Goal: Task Accomplishment & Management: Use online tool/utility

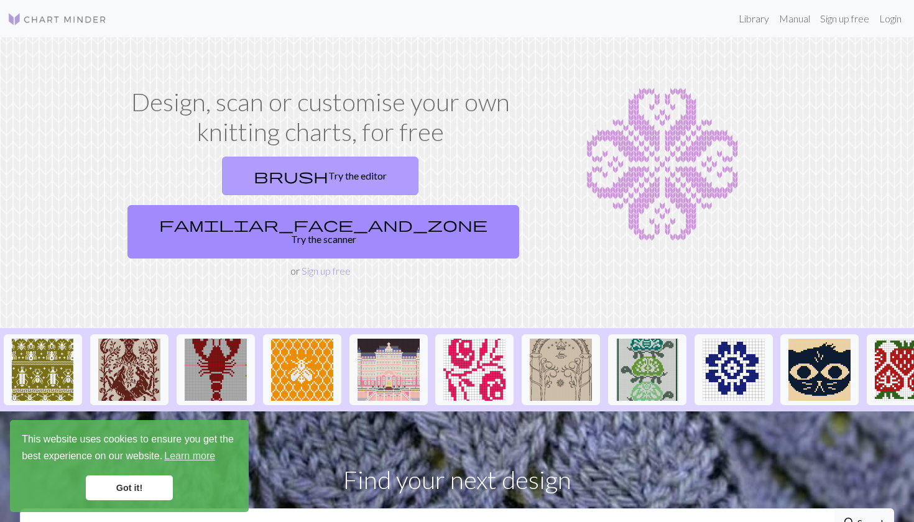
click at [244, 183] on link "brush Try the editor" at bounding box center [320, 176] width 196 height 39
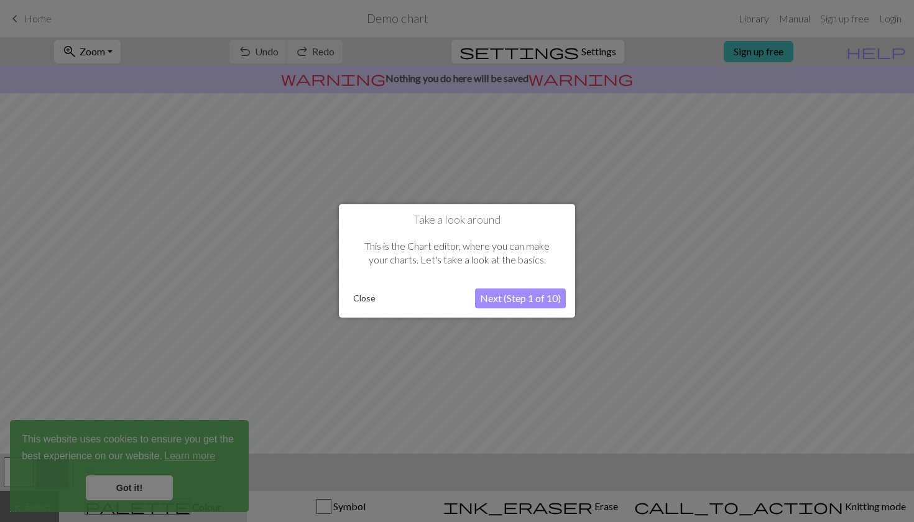
click at [525, 301] on button "Next (Step 1 of 10)" at bounding box center [520, 299] width 91 height 20
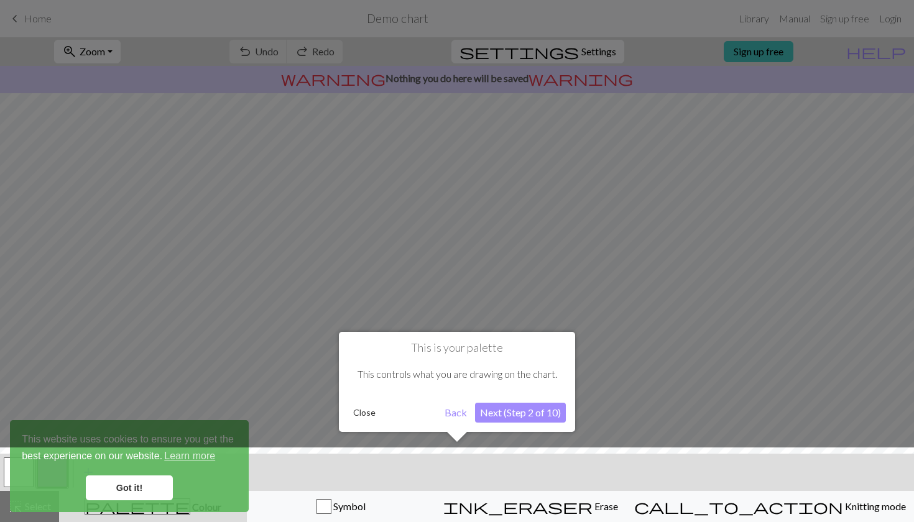
click at [507, 416] on button "Next (Step 2 of 10)" at bounding box center [520, 413] width 91 height 20
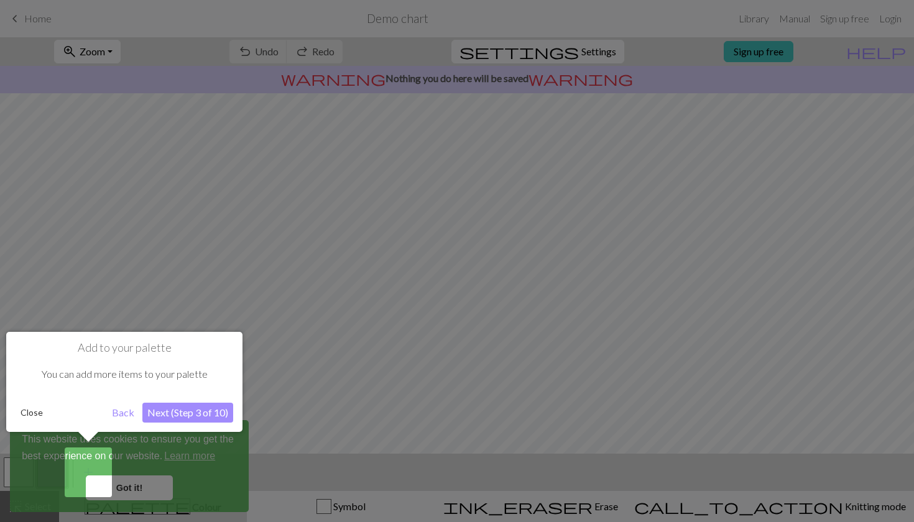
click at [147, 422] on button "Next (Step 3 of 10)" at bounding box center [187, 413] width 91 height 20
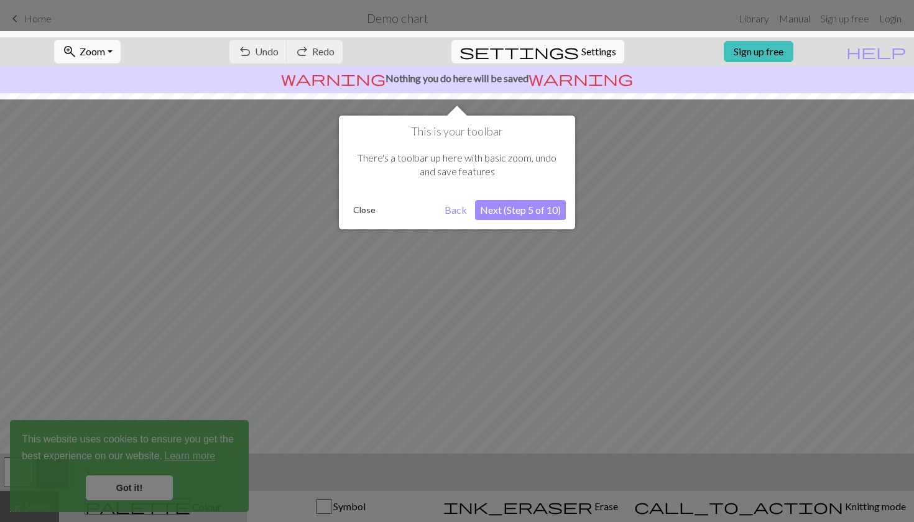
click at [519, 208] on button "Next (Step 5 of 10)" at bounding box center [520, 210] width 91 height 20
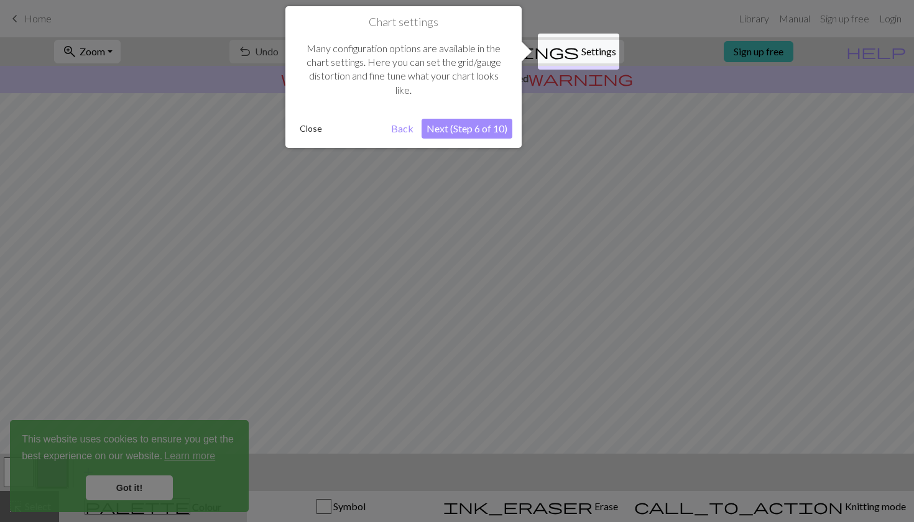
click at [489, 140] on div "Chart settings Many configuration options are available in the chart settings. …" at bounding box center [403, 77] width 236 height 142
click at [486, 131] on button "Next (Step 6 of 10)" at bounding box center [467, 129] width 91 height 20
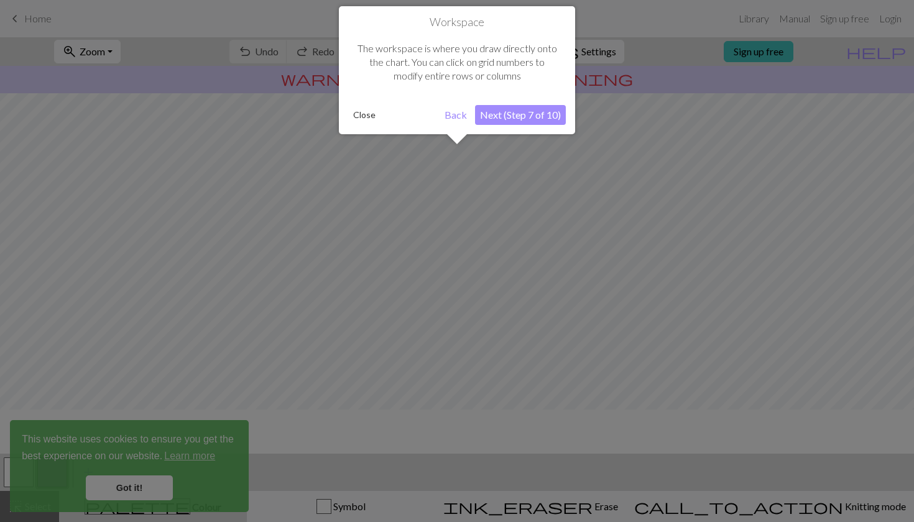
scroll to position [75, 0]
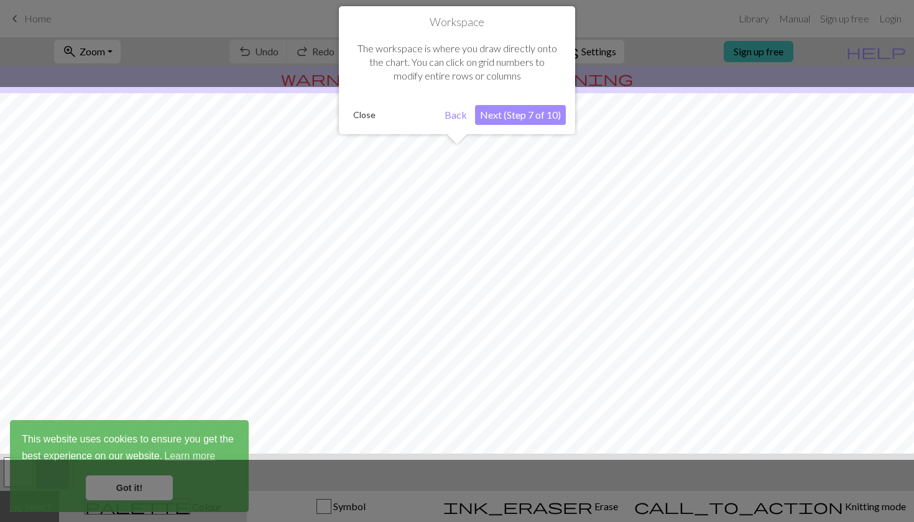
click at [487, 118] on button "Next (Step 7 of 10)" at bounding box center [520, 115] width 91 height 20
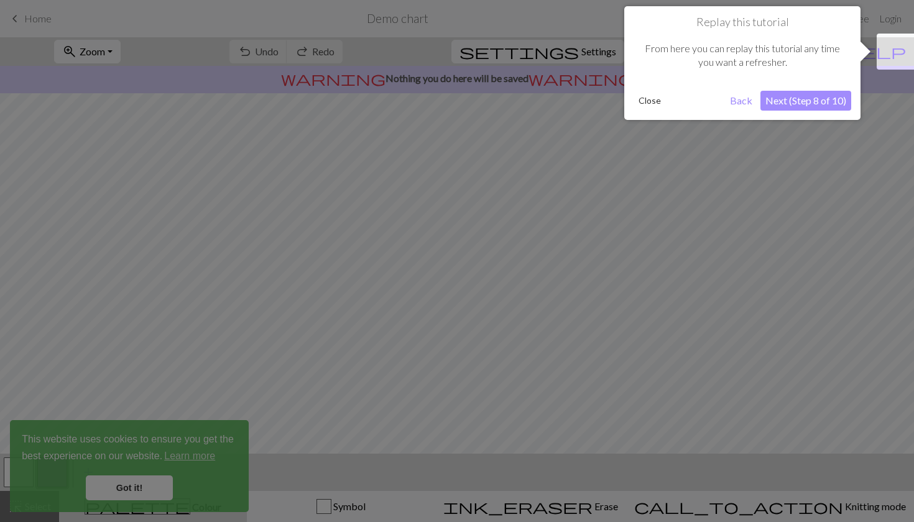
click at [790, 98] on button "Next (Step 8 of 10)" at bounding box center [805, 101] width 91 height 20
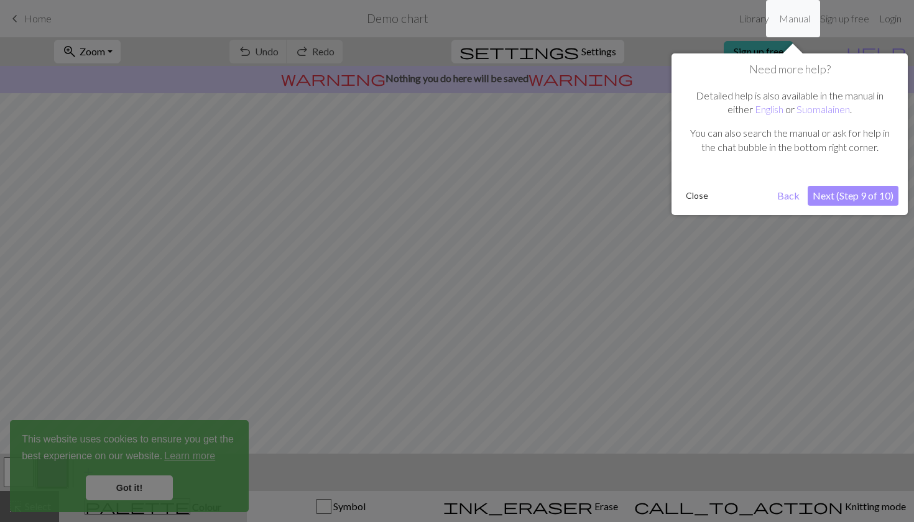
click at [820, 194] on button "Next (Step 9 of 10)" at bounding box center [853, 196] width 91 height 20
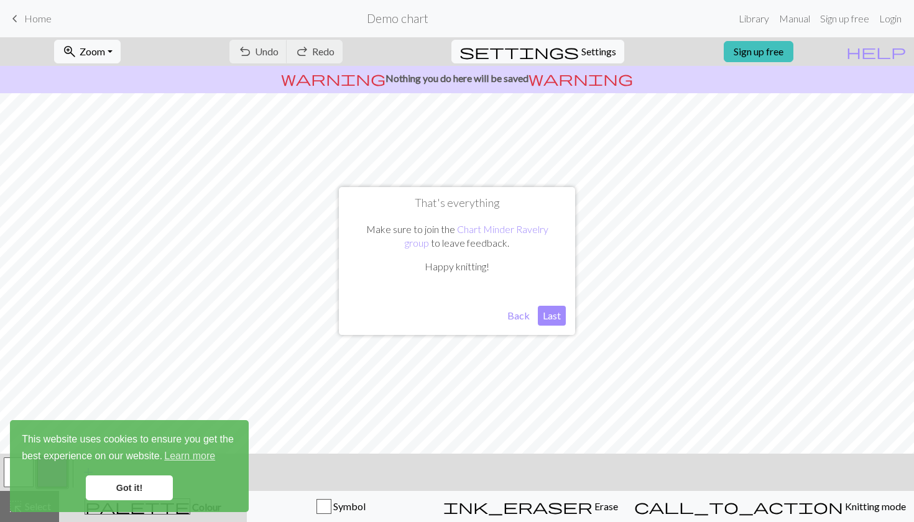
click at [524, 317] on button "Back" at bounding box center [518, 316] width 32 height 20
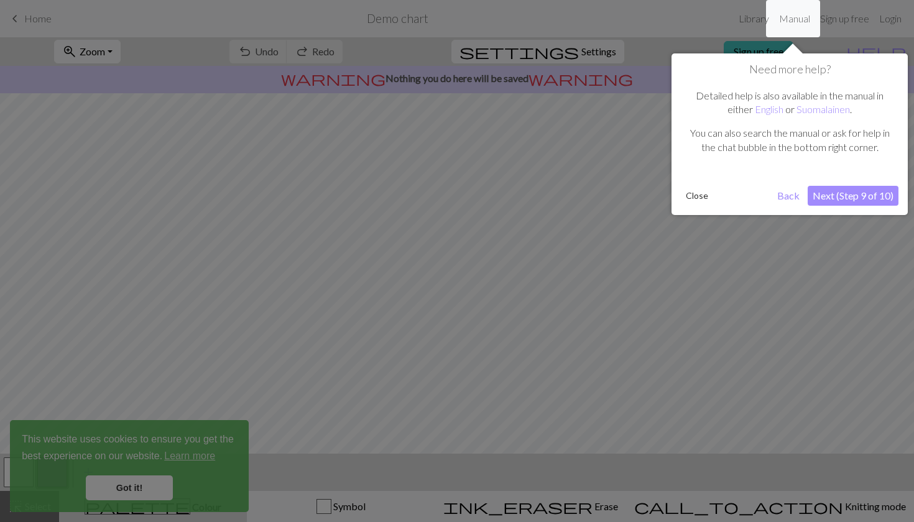
click at [838, 195] on button "Next (Step 9 of 10)" at bounding box center [853, 196] width 91 height 20
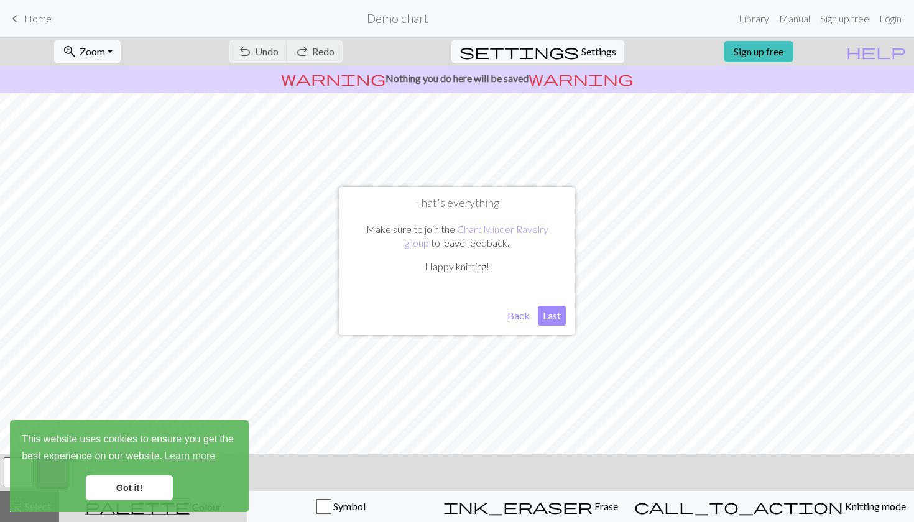
click at [545, 318] on button "Last" at bounding box center [552, 316] width 28 height 20
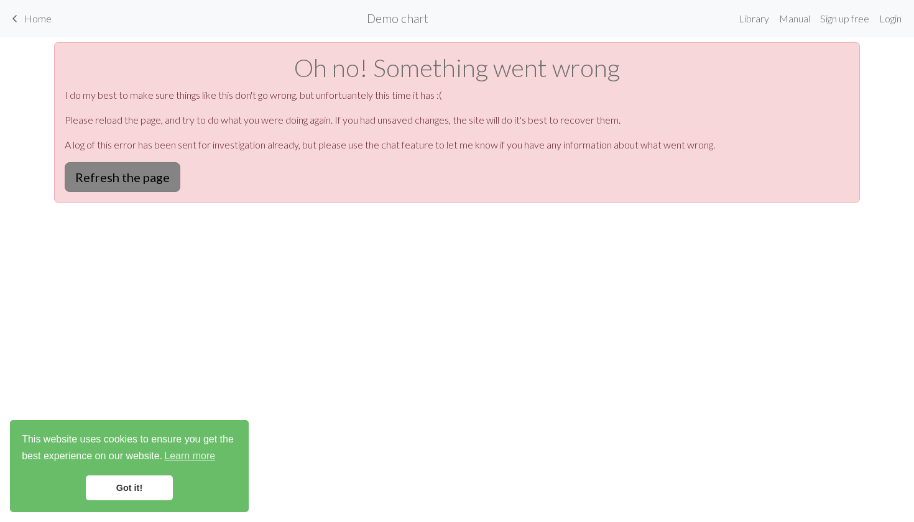
click at [98, 173] on button "Refresh the page" at bounding box center [123, 177] width 116 height 30
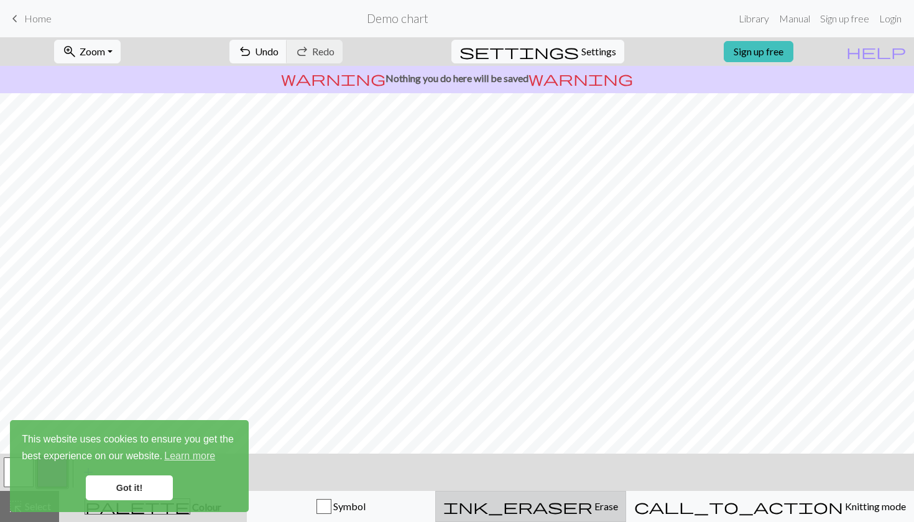
click at [585, 502] on span "ink_eraser" at bounding box center [517, 506] width 149 height 17
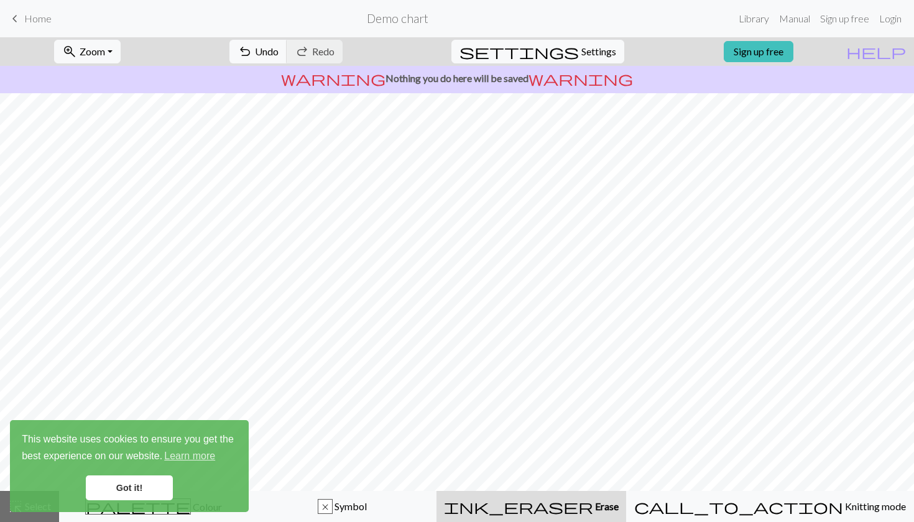
click at [125, 491] on link "Got it!" at bounding box center [129, 488] width 87 height 25
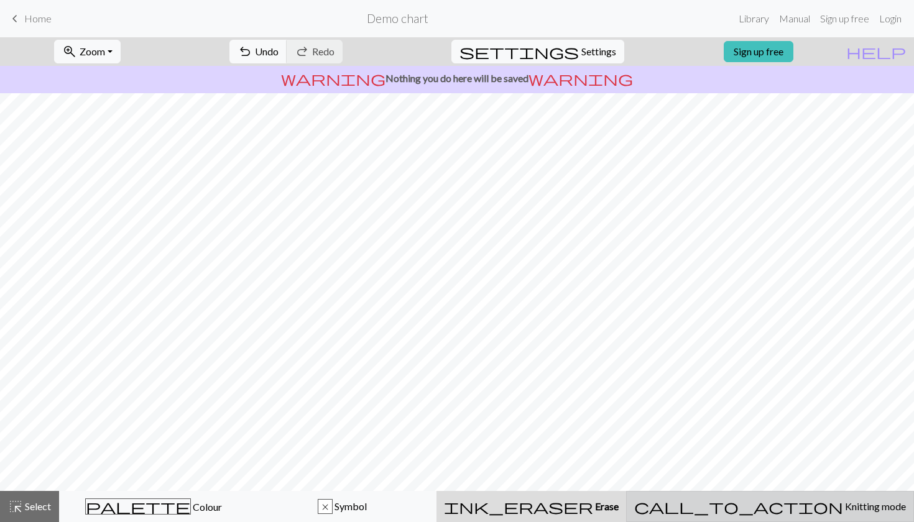
click at [843, 510] on span "Knitting mode" at bounding box center [874, 507] width 63 height 12
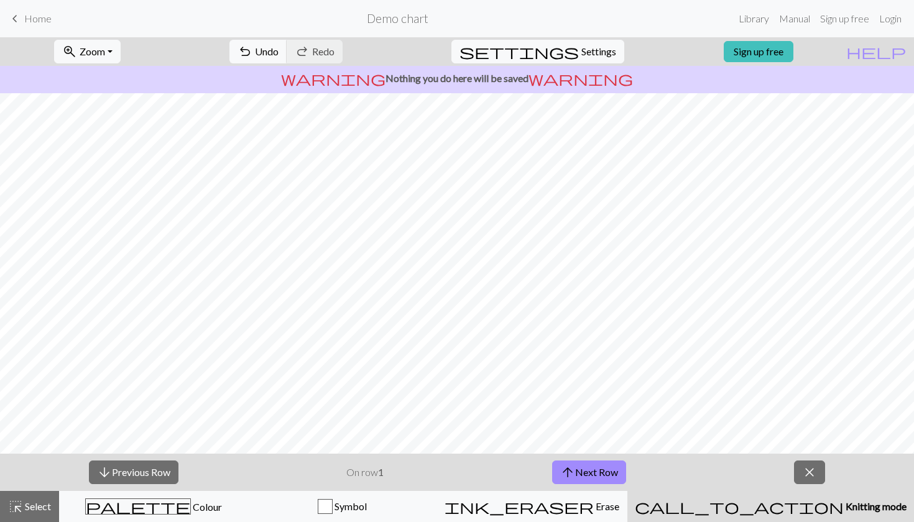
click at [844, 507] on span "Knitting mode" at bounding box center [875, 507] width 63 height 12
click at [252, 51] on span "undo" at bounding box center [245, 51] width 15 height 17
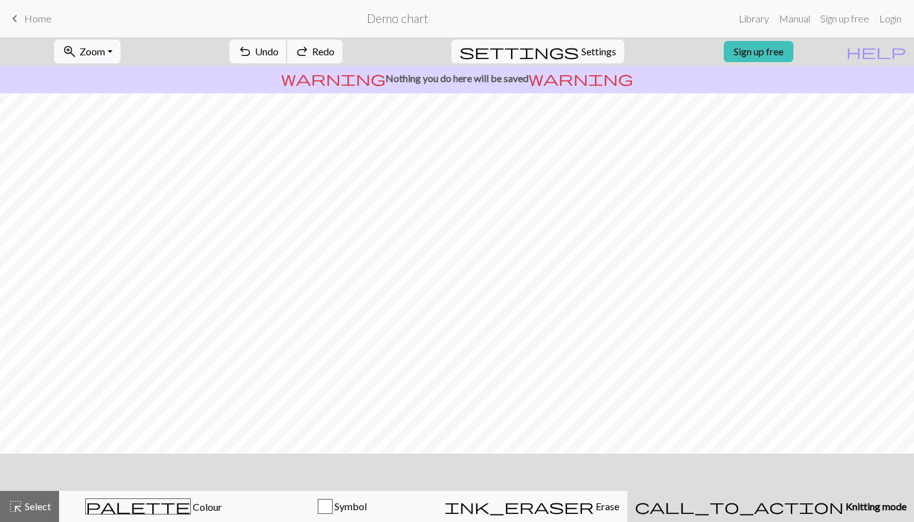
click at [252, 51] on span "undo" at bounding box center [245, 51] width 15 height 17
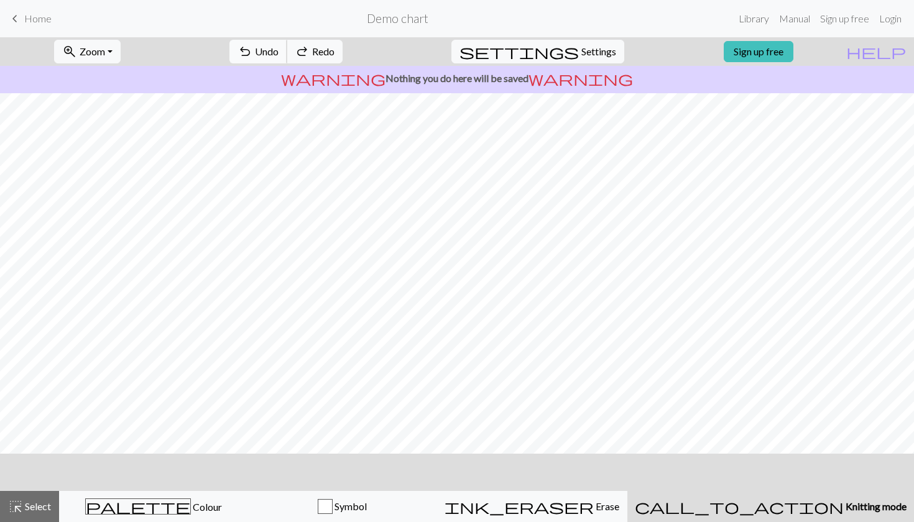
click at [252, 51] on span "undo" at bounding box center [245, 51] width 15 height 17
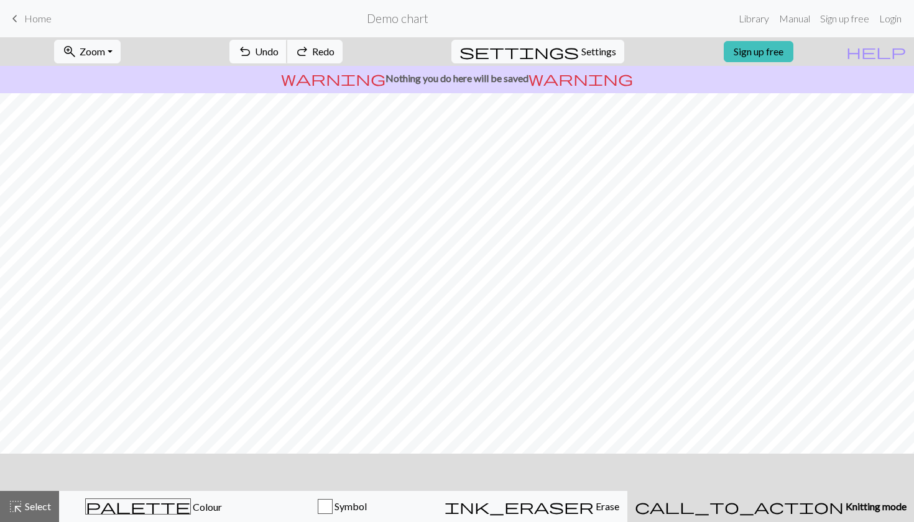
click at [252, 51] on span "undo" at bounding box center [245, 51] width 15 height 17
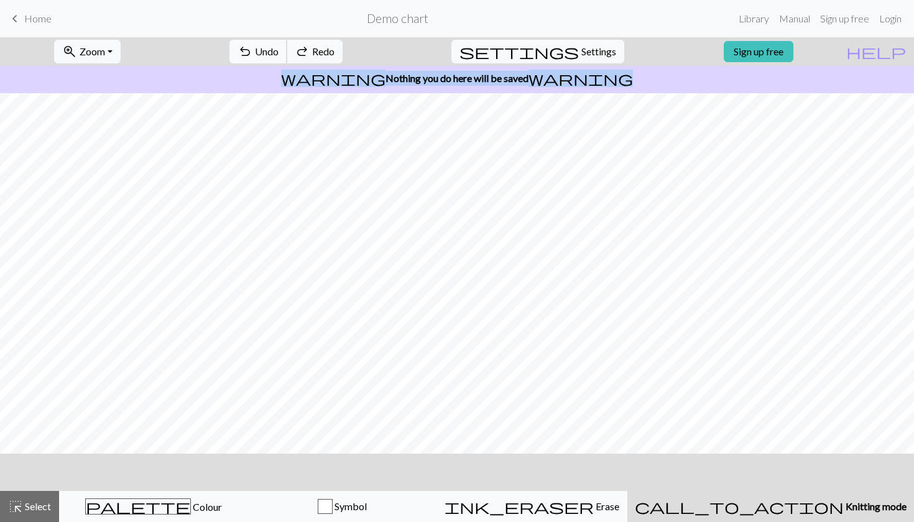
click at [298, 51] on div "undo Undo Undo redo Redo Redo" at bounding box center [286, 51] width 132 height 29
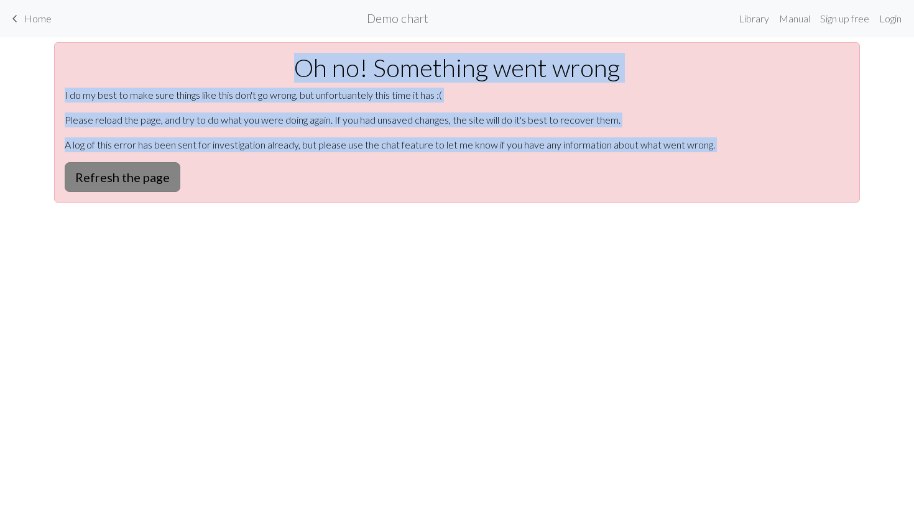
click at [126, 174] on button "Refresh the page" at bounding box center [123, 177] width 116 height 30
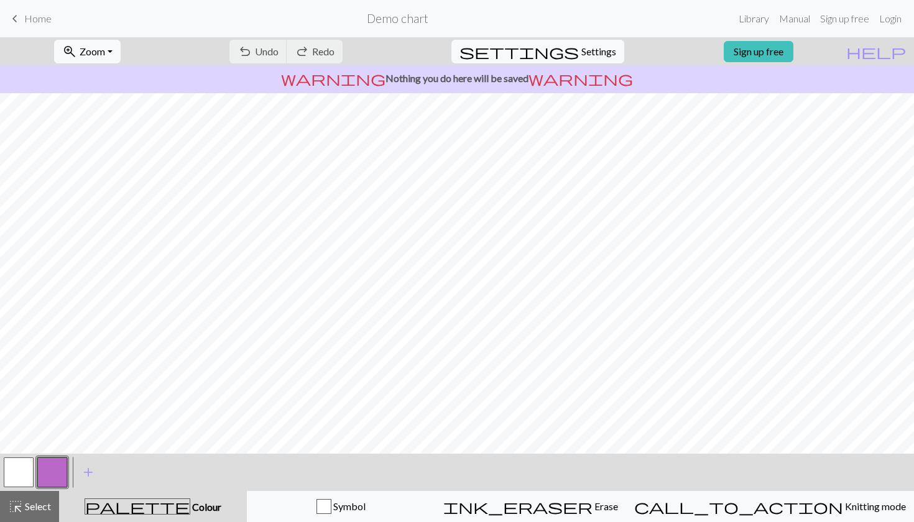
click at [21, 476] on button "button" at bounding box center [19, 473] width 30 height 30
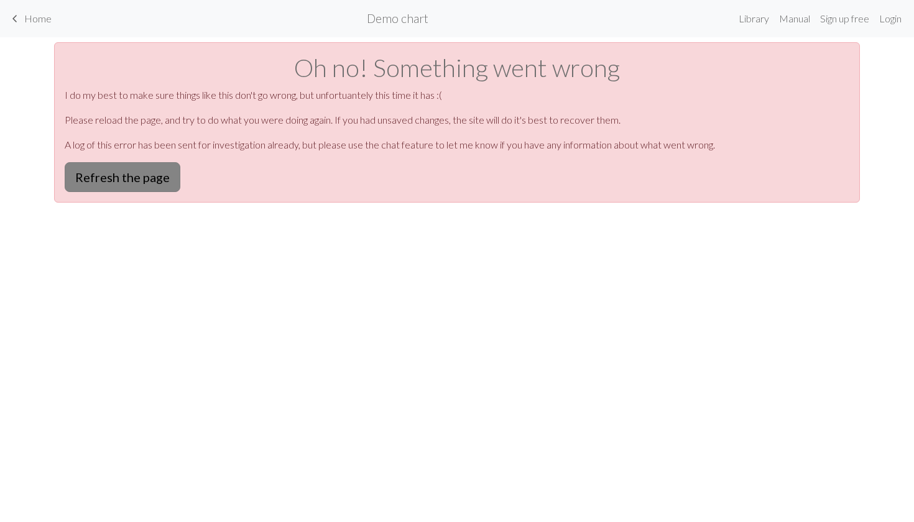
click at [162, 184] on button "Refresh the page" at bounding box center [123, 177] width 116 height 30
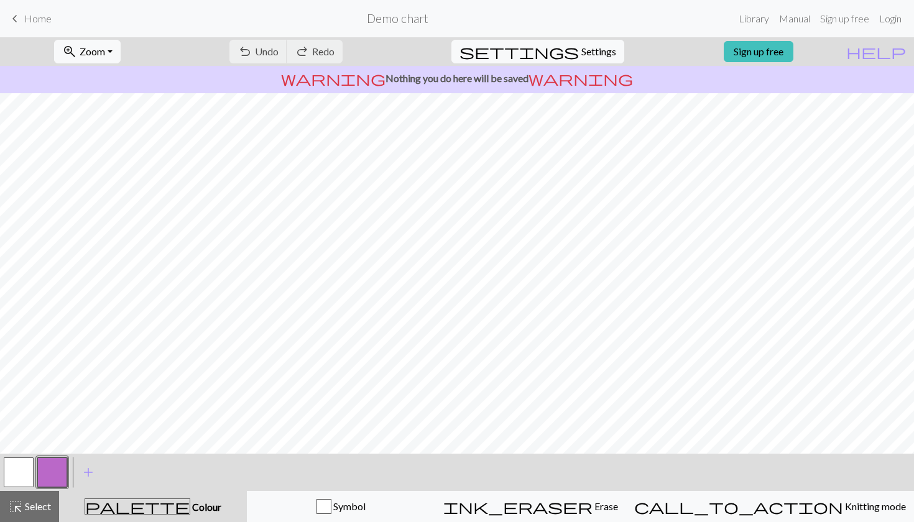
click at [17, 476] on button "button" at bounding box center [19, 473] width 30 height 30
click at [762, 56] on link "Sign up free" at bounding box center [759, 51] width 70 height 21
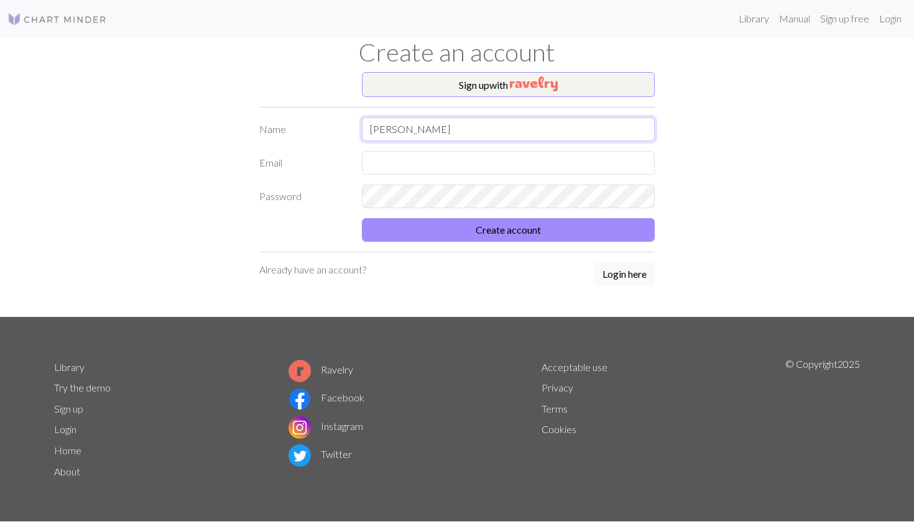
type input "[PERSON_NAME]"
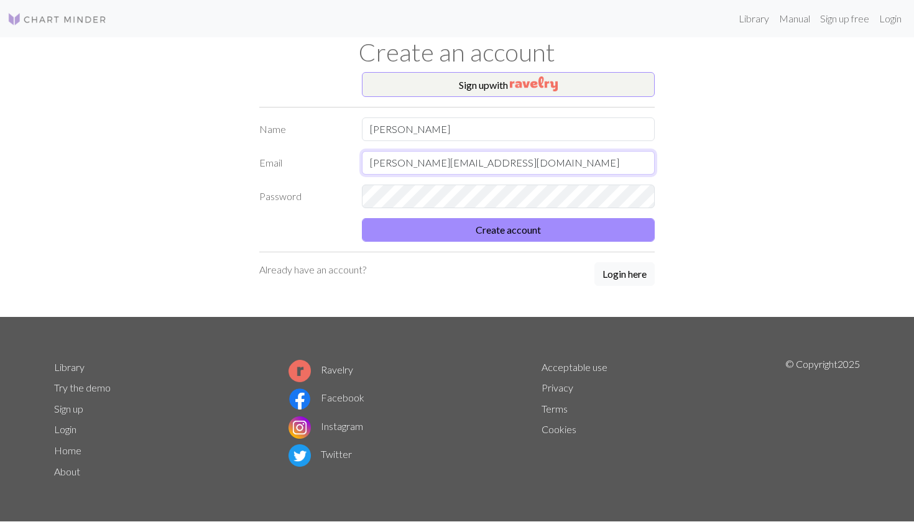
type input "jaime.wood99@gmail.com"
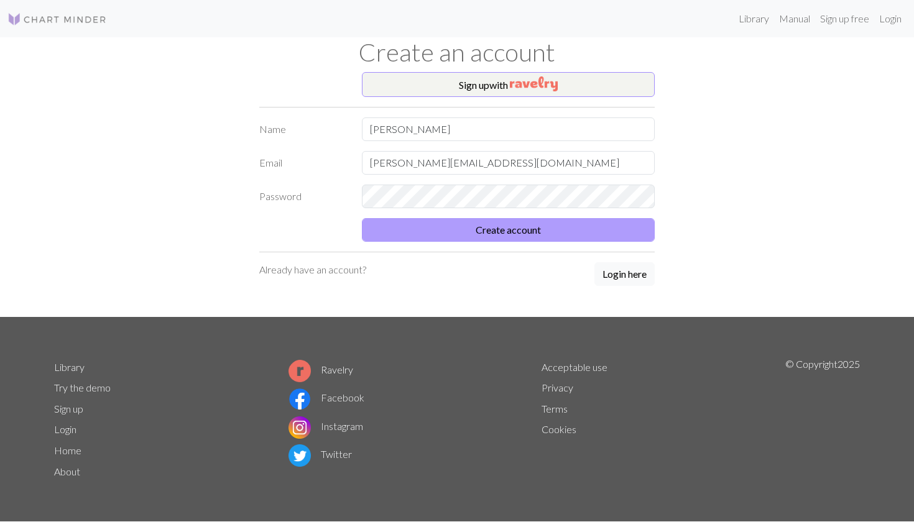
click at [545, 230] on button "Create account" at bounding box center [508, 230] width 293 height 24
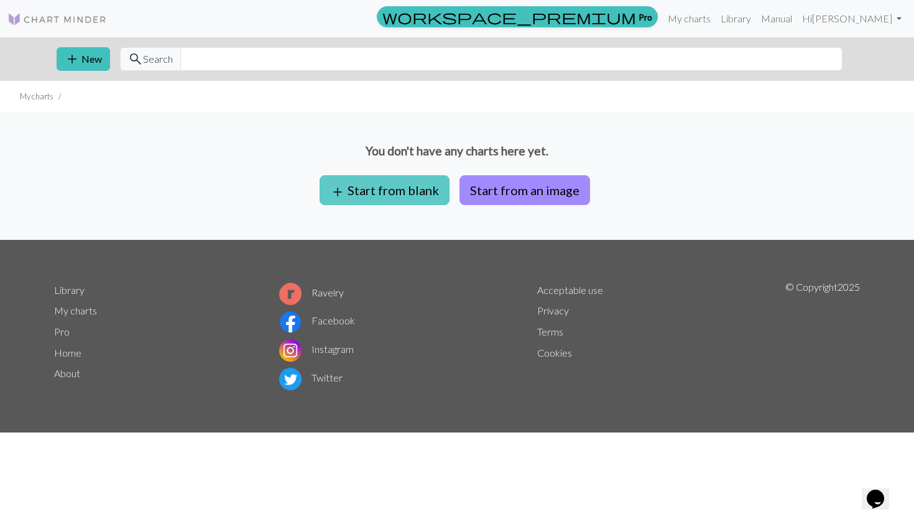
click at [367, 189] on button "add Start from blank" at bounding box center [385, 190] width 130 height 30
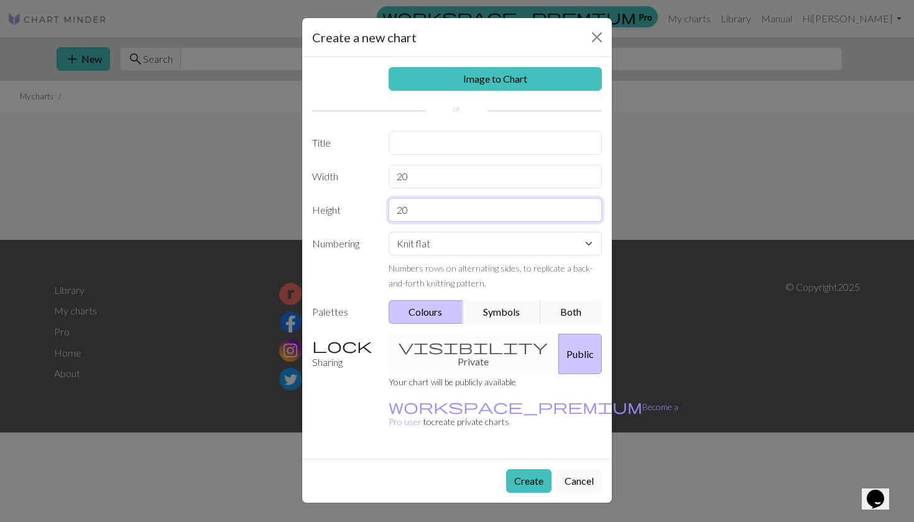
click at [438, 213] on input "20" at bounding box center [496, 210] width 214 height 24
type input "2"
type input "30"
click at [530, 469] on button "Create" at bounding box center [528, 481] width 45 height 24
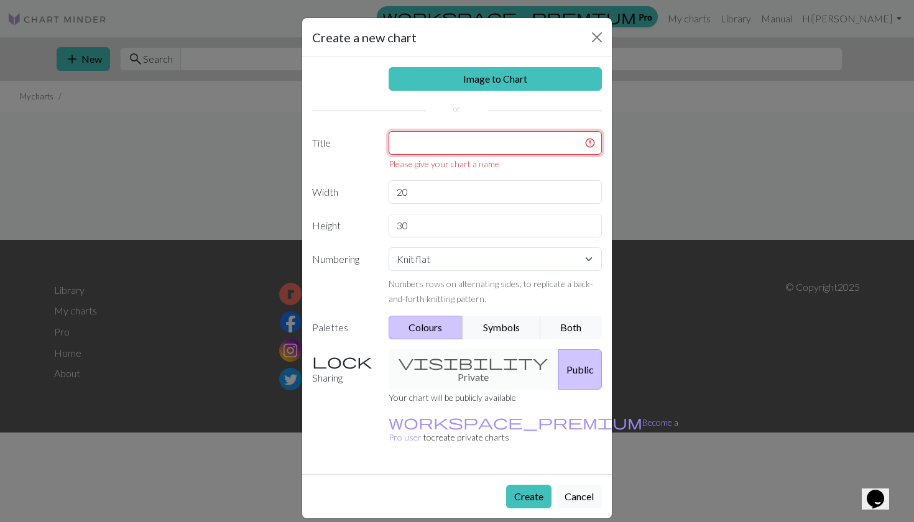
click at [424, 149] on input "text" at bounding box center [496, 143] width 214 height 24
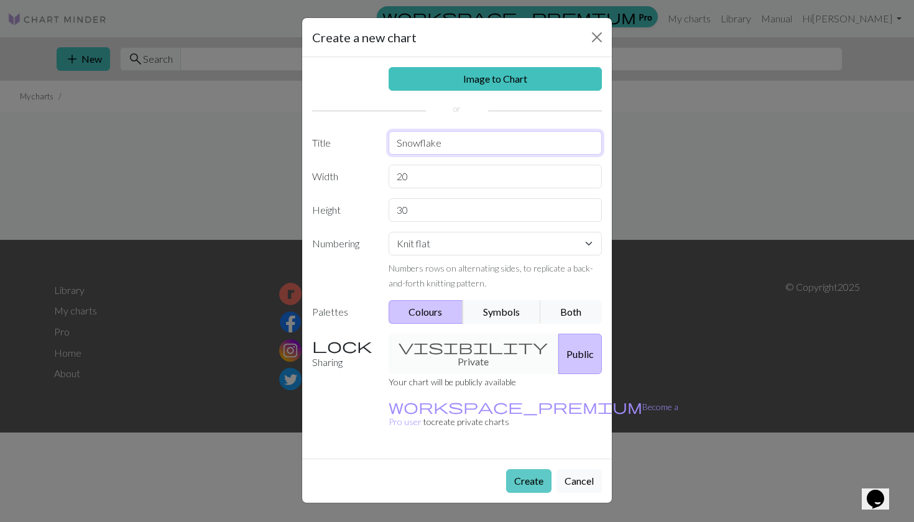
type input "Snowflake"
click at [537, 469] on button "Create" at bounding box center [528, 481] width 45 height 24
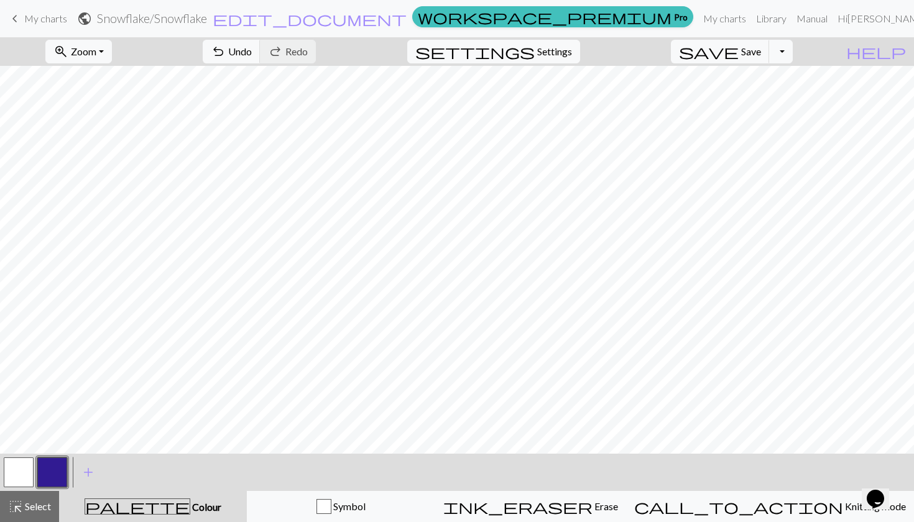
click at [7, 476] on button "button" at bounding box center [19, 473] width 30 height 30
click at [46, 480] on button "button" at bounding box center [52, 473] width 30 height 30
click at [226, 55] on span "undo" at bounding box center [218, 51] width 15 height 17
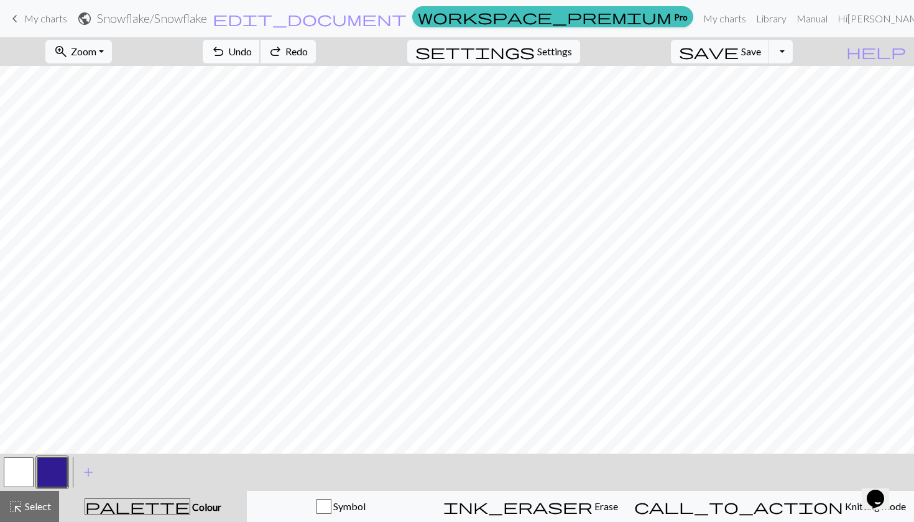
click at [226, 55] on span "undo" at bounding box center [218, 51] width 15 height 17
click at [25, 467] on button "button" at bounding box center [19, 473] width 30 height 30
click at [52, 463] on button "button" at bounding box center [52, 473] width 30 height 30
click at [19, 470] on button "button" at bounding box center [19, 473] width 30 height 30
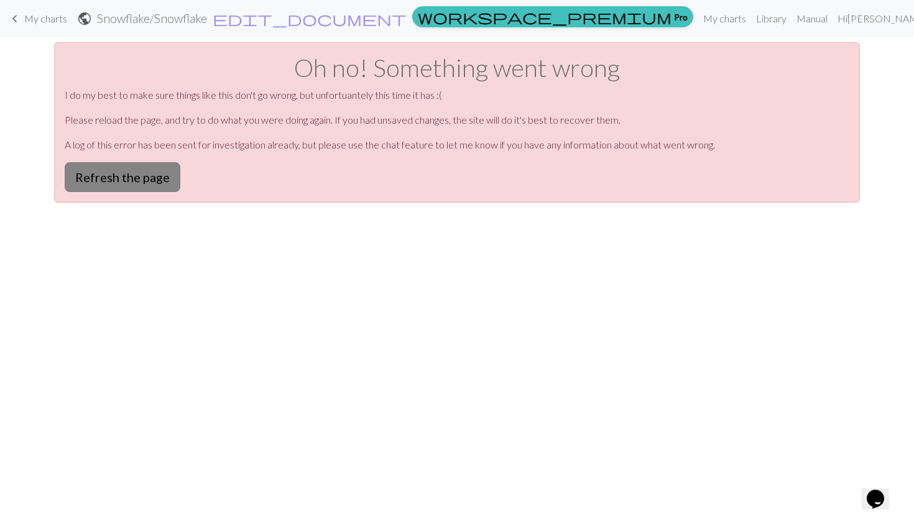
click at [89, 173] on button "Refresh the page" at bounding box center [123, 177] width 116 height 30
click at [148, 176] on button "Refresh the page" at bounding box center [123, 177] width 116 height 30
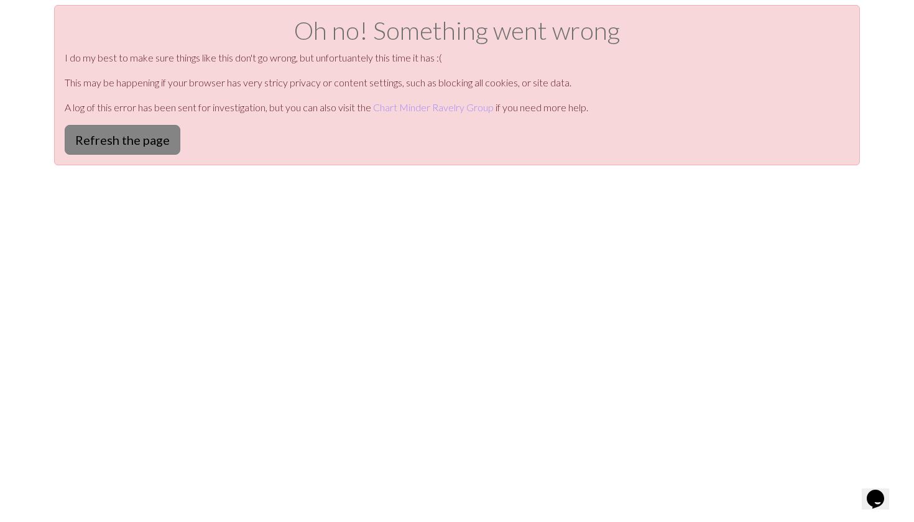
click at [132, 131] on button "Refresh the page" at bounding box center [123, 140] width 116 height 30
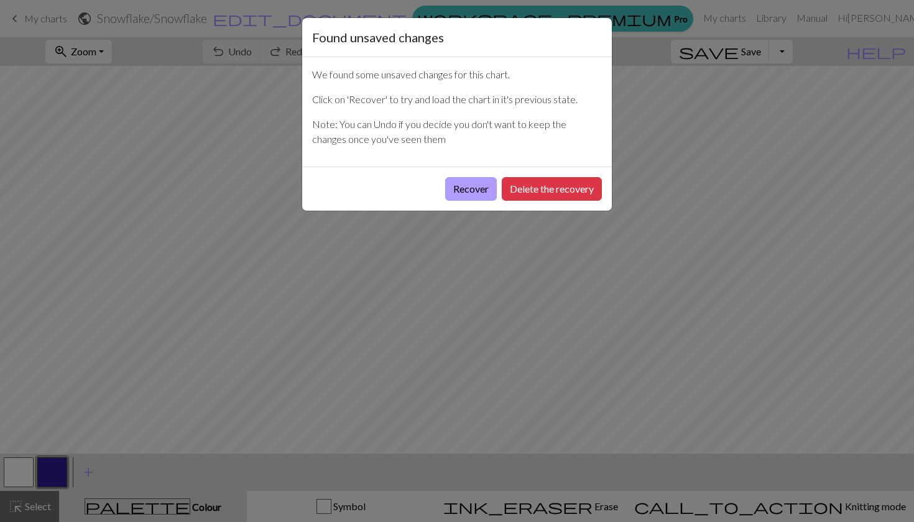
click at [460, 194] on button "Recover" at bounding box center [471, 189] width 52 height 24
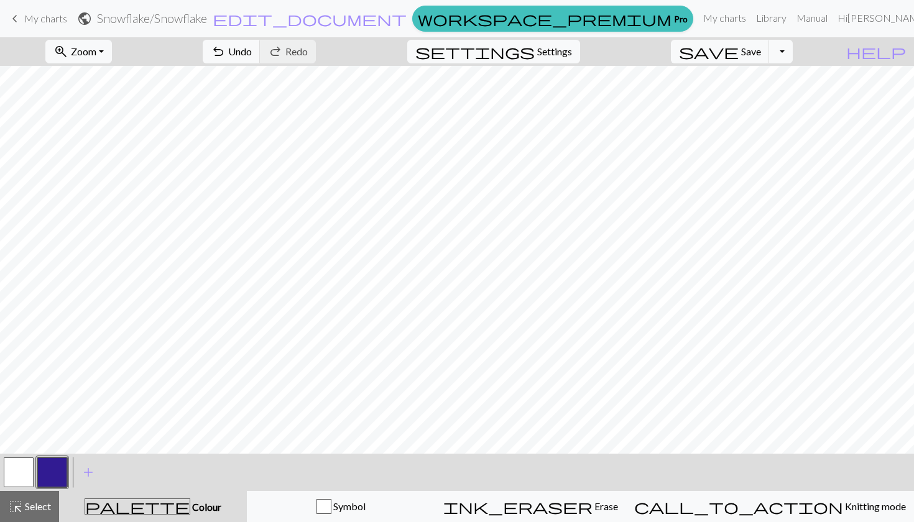
click at [17, 478] on button "button" at bounding box center [19, 473] width 30 height 30
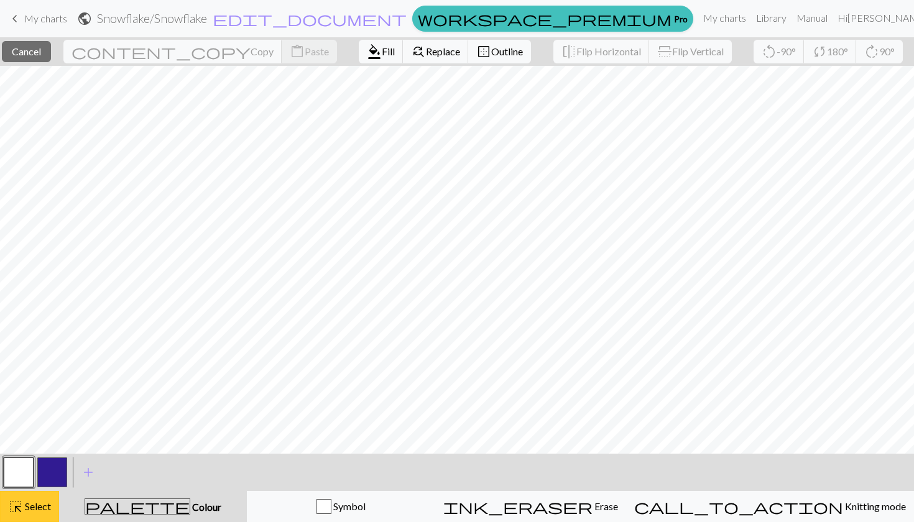
click at [27, 502] on span "Select" at bounding box center [37, 507] width 28 height 12
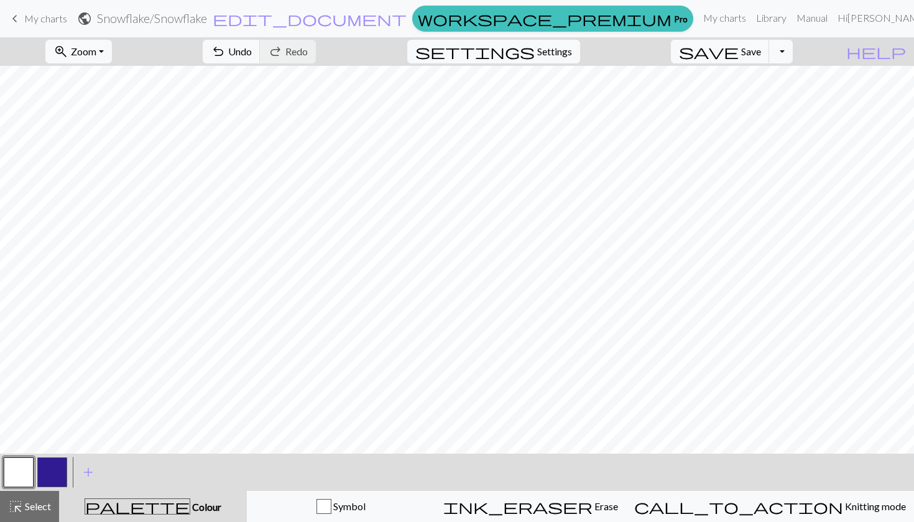
scroll to position [21, 0]
click at [47, 498] on button "highlight_alt Select Select" at bounding box center [29, 506] width 59 height 31
click at [112, 52] on button "zoom_in Zoom Zoom" at bounding box center [78, 52] width 67 height 24
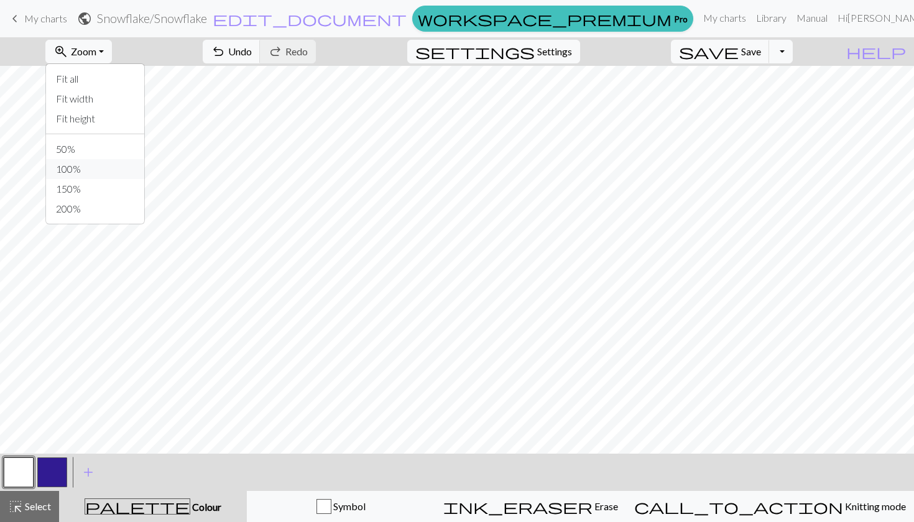
click at [113, 164] on button "100%" at bounding box center [95, 169] width 98 height 20
click at [112, 59] on button "zoom_in Zoom Zoom" at bounding box center [78, 52] width 67 height 24
click at [103, 153] on button "50%" at bounding box center [95, 149] width 98 height 20
